Goal: Contribute content: Add original content to the website for others to see

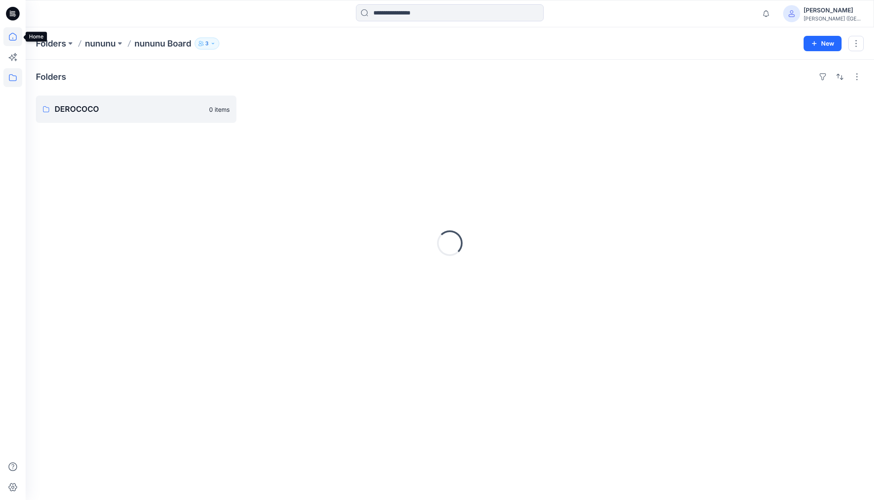
click at [15, 41] on icon at bounding box center [12, 36] width 19 height 19
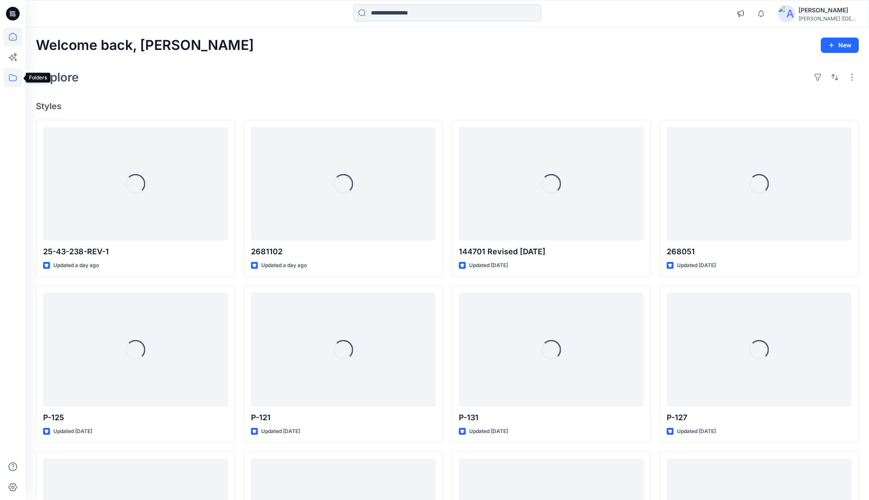
click at [17, 77] on icon at bounding box center [12, 77] width 19 height 19
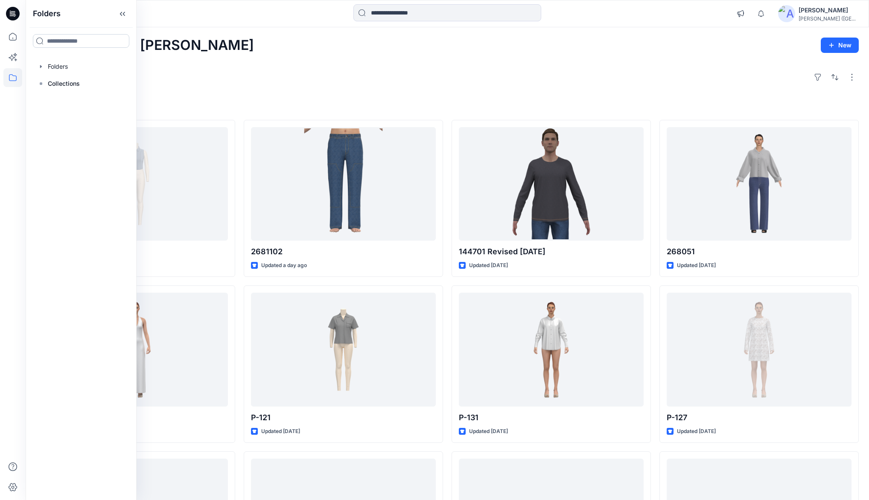
click at [72, 42] on input at bounding box center [81, 41] width 96 height 14
type input "***"
drag, startPoint x: 52, startPoint y: 69, endPoint x: 100, endPoint y: 40, distance: 55.7
click at [52, 69] on p "Folders" at bounding box center [55, 69] width 17 height 9
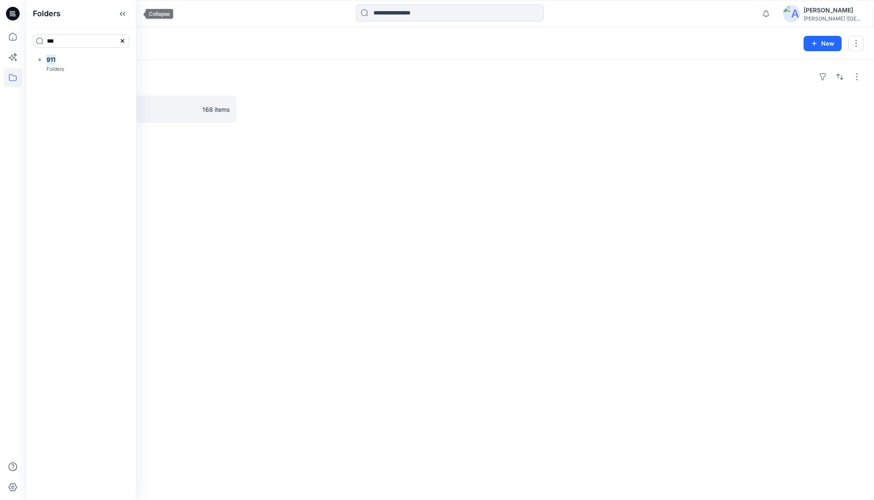
click at [129, 15] on icon at bounding box center [123, 14] width 14 height 14
click at [89, 109] on p "PAPER Board" at bounding box center [135, 109] width 161 height 12
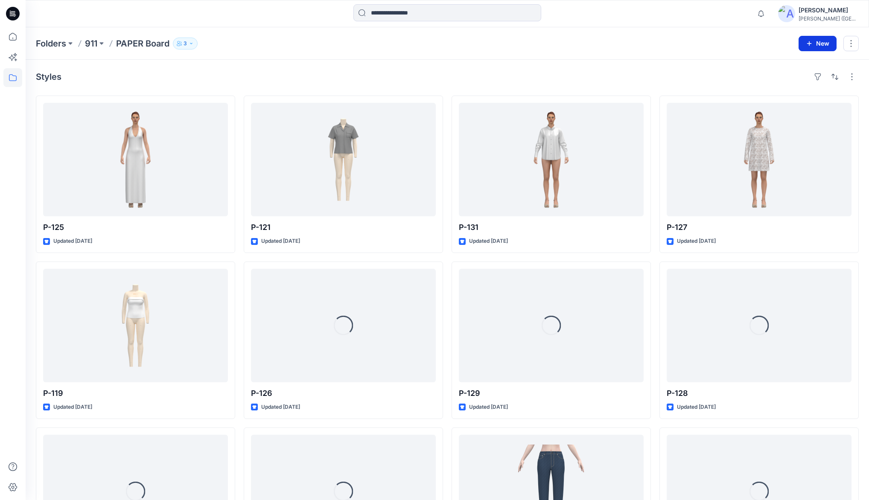
click at [818, 40] on button "New" at bounding box center [817, 43] width 38 height 15
click at [782, 65] on p "New Style" at bounding box center [791, 64] width 29 height 10
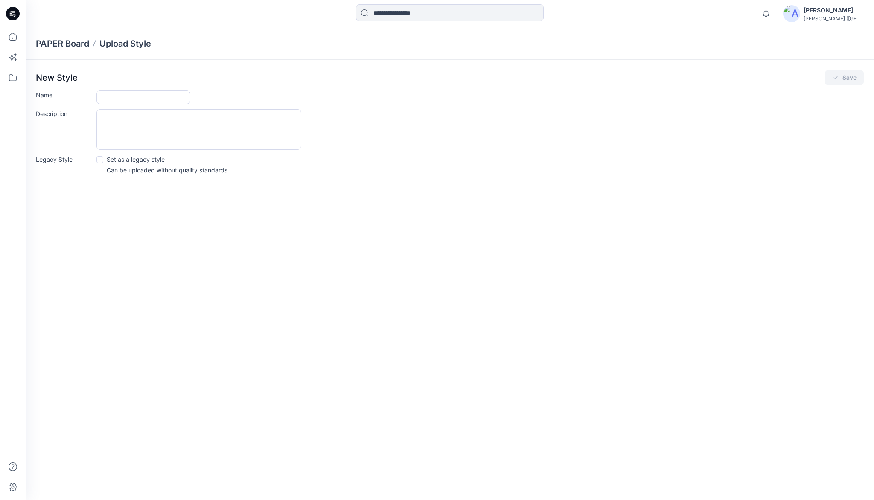
drag, startPoint x: 129, startPoint y: 96, endPoint x: 131, endPoint y: 104, distance: 8.0
click at [129, 96] on input "Name" at bounding box center [143, 97] width 94 height 14
type input "*****"
click at [836, 81] on icon "submit" at bounding box center [835, 77] width 7 height 7
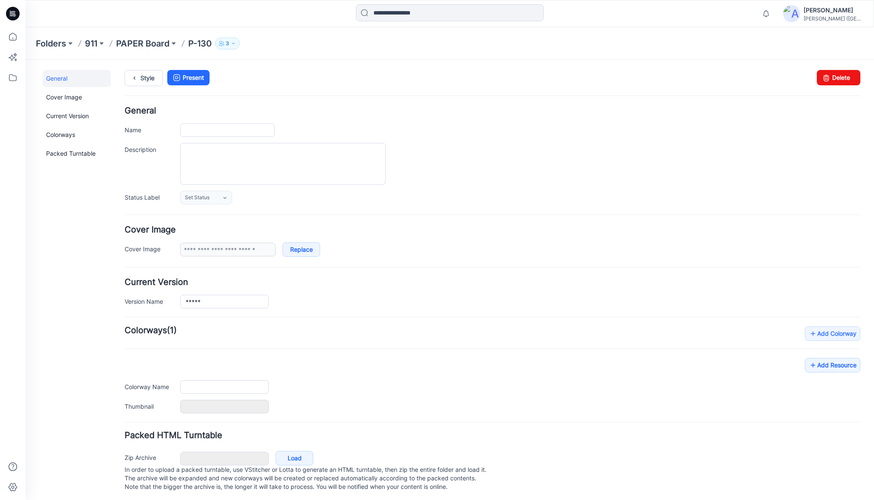
type input "*****"
type input "**********"
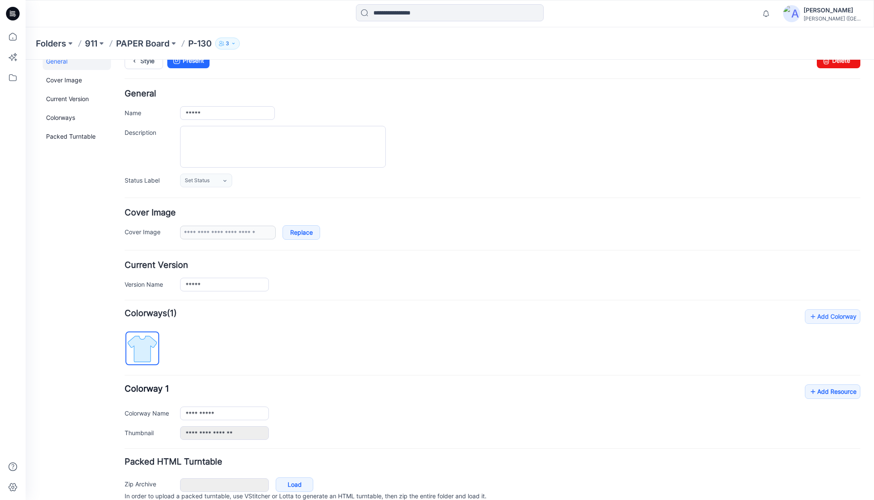
scroll to position [53, 0]
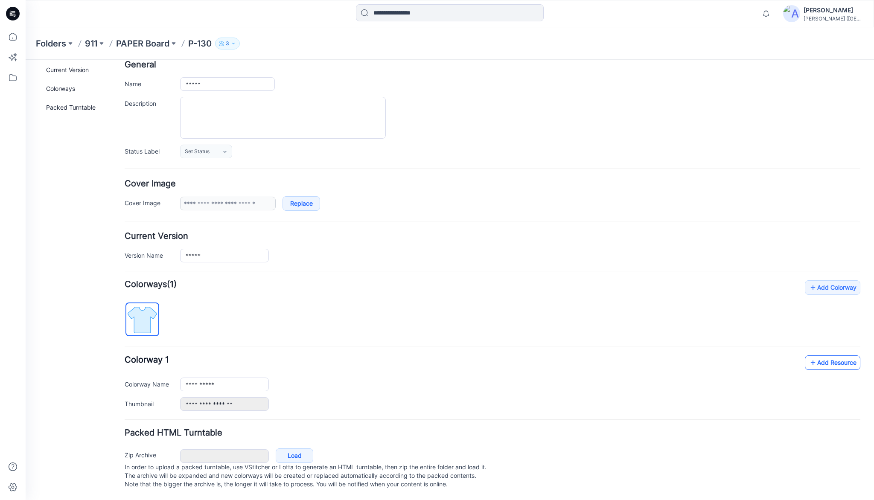
click at [825, 355] on link "Add Resource" at bounding box center [832, 362] width 55 height 15
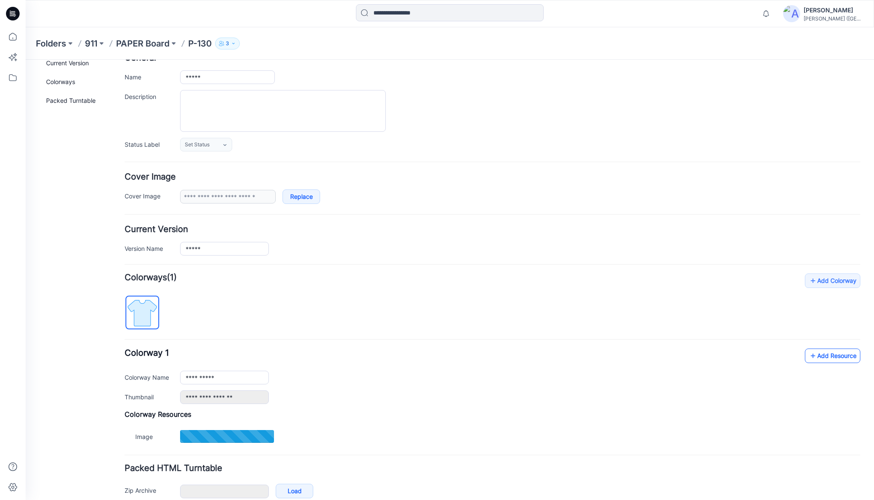
click at [827, 354] on link "Add Resource" at bounding box center [832, 356] width 55 height 15
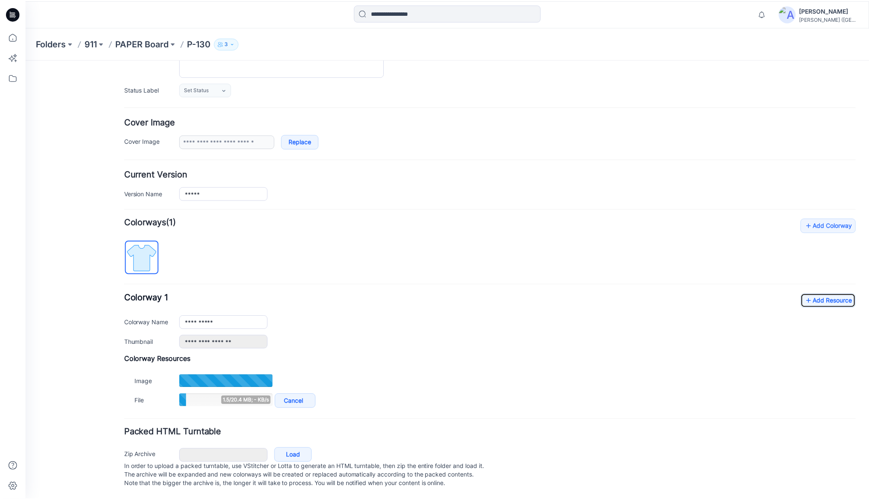
scroll to position [115, 0]
type input "**********"
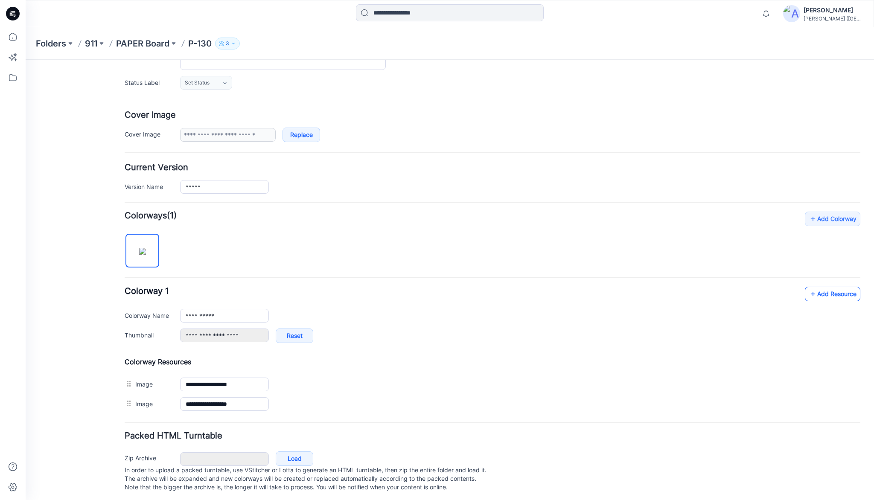
click at [827, 288] on link "Add Resource" at bounding box center [832, 294] width 55 height 15
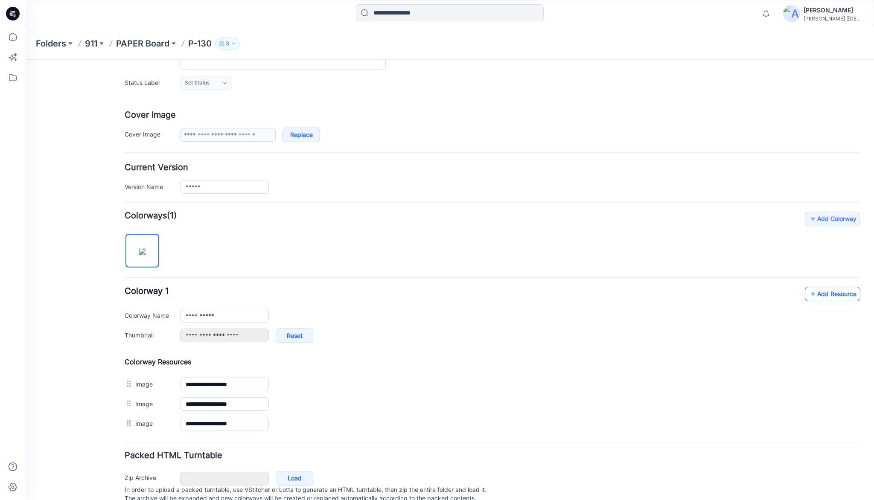
click at [836, 294] on link "Add Resource" at bounding box center [832, 294] width 55 height 15
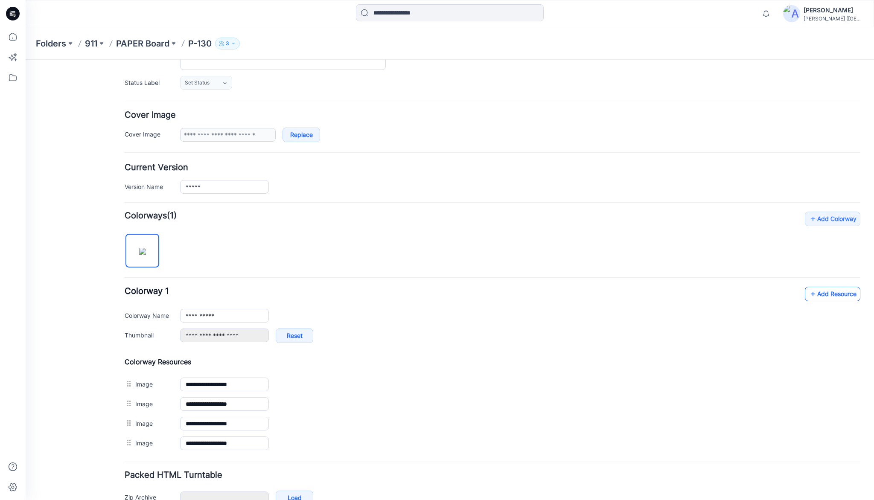
click at [835, 291] on link "Add Resource" at bounding box center [832, 294] width 55 height 15
click at [11, 36] on icon at bounding box center [12, 36] width 19 height 19
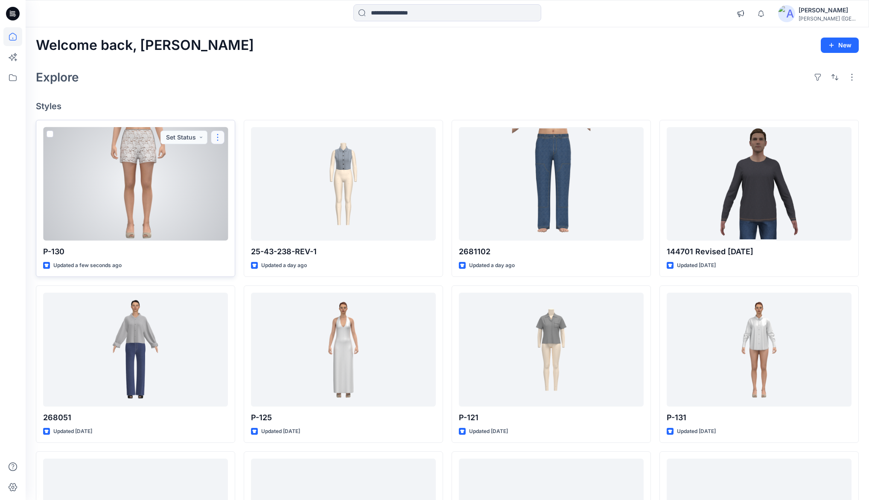
click at [217, 136] on button "button" at bounding box center [218, 138] width 14 height 14
click at [243, 203] on p "Duplicate to..." at bounding box center [247, 204] width 39 height 9
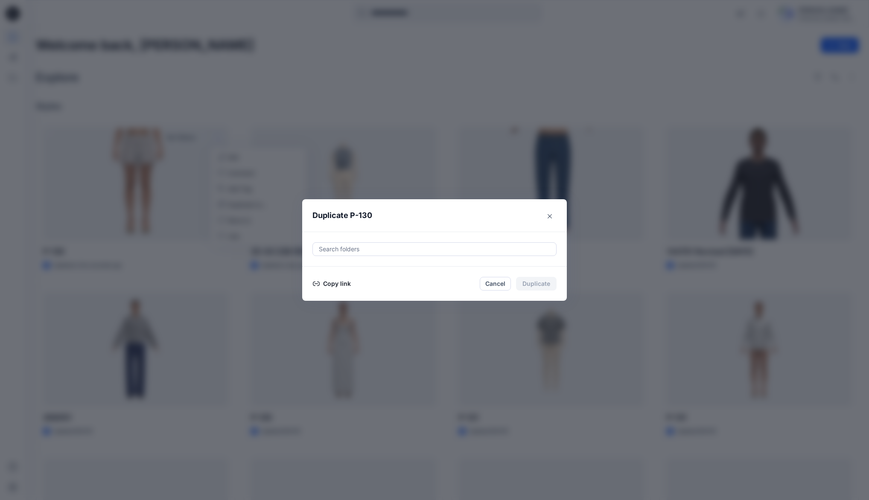
click at [337, 284] on button "Copy link" at bounding box center [331, 284] width 39 height 10
